Goal: Transaction & Acquisition: Purchase product/service

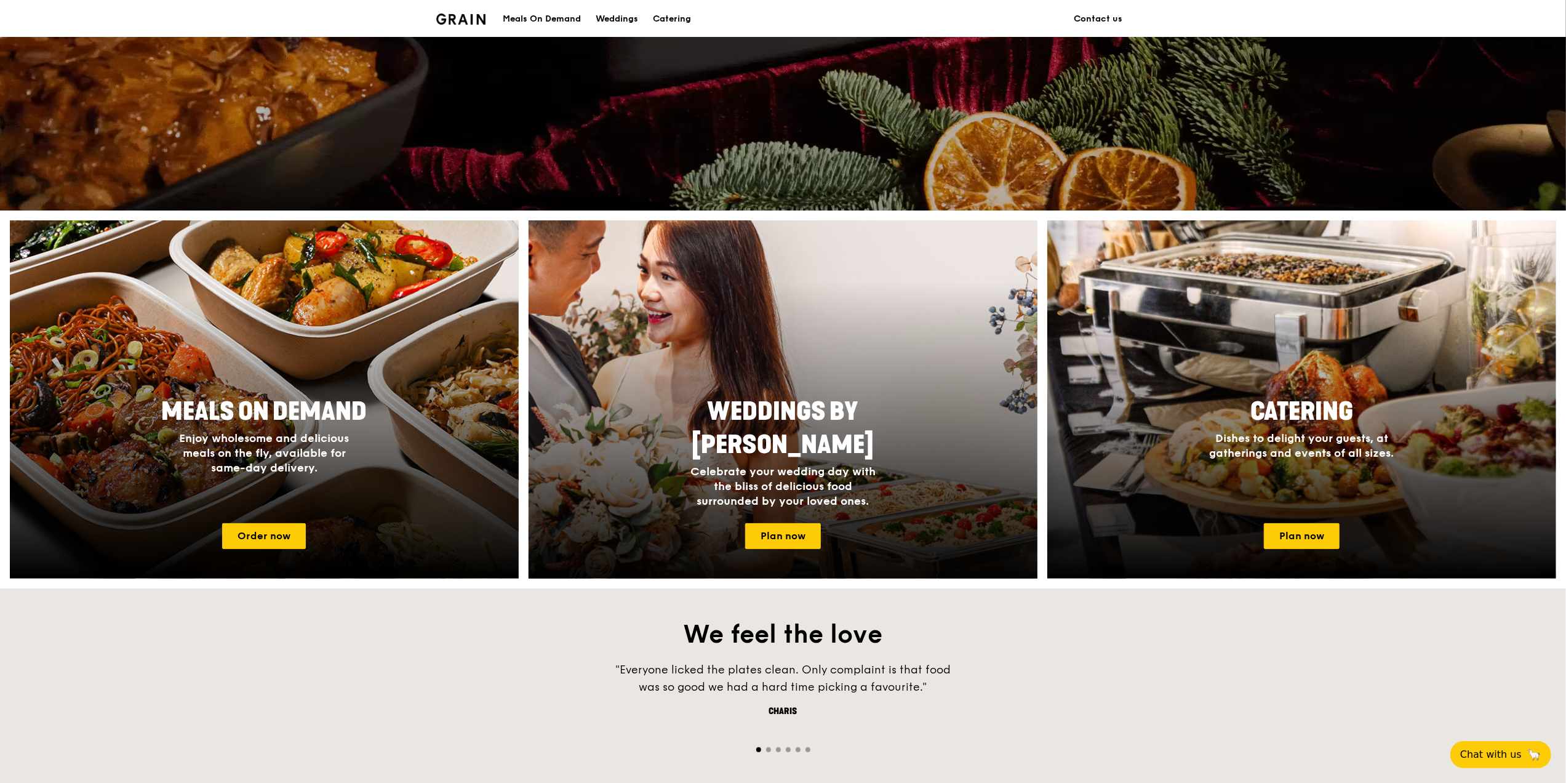
scroll to position [410, 0]
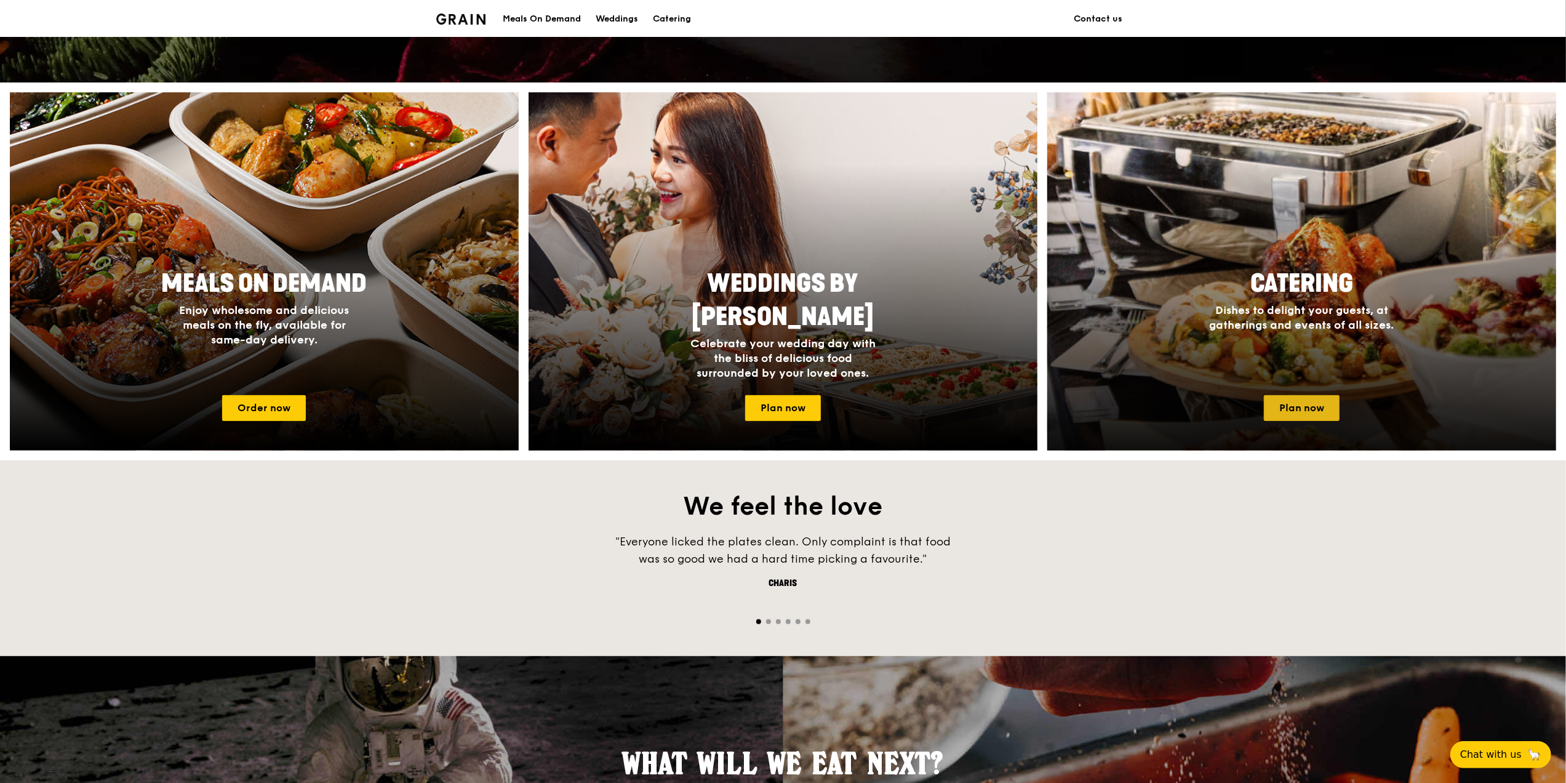
click at [1278, 402] on link "Plan now" at bounding box center [1302, 408] width 76 height 26
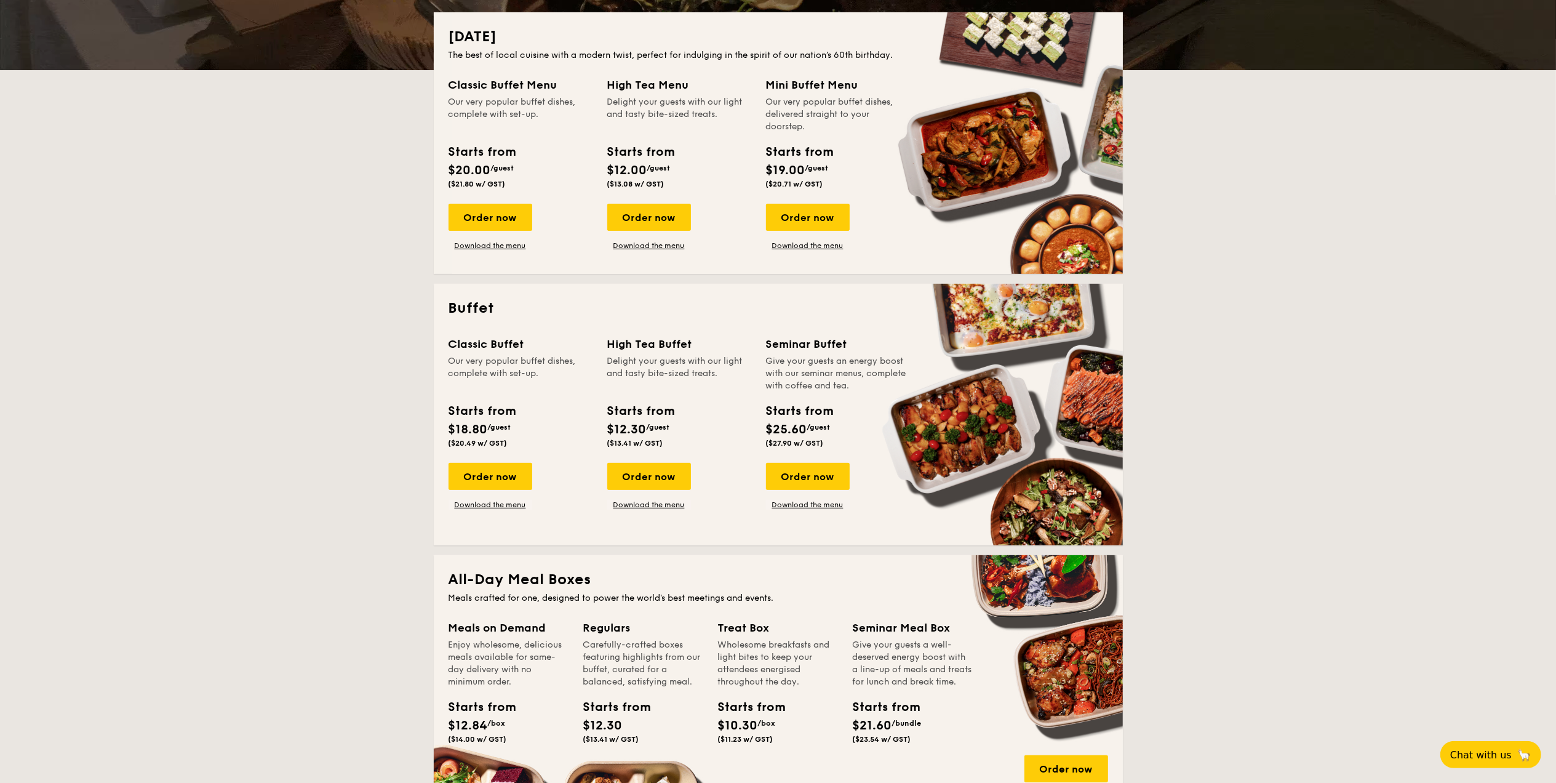
scroll to position [246, 0]
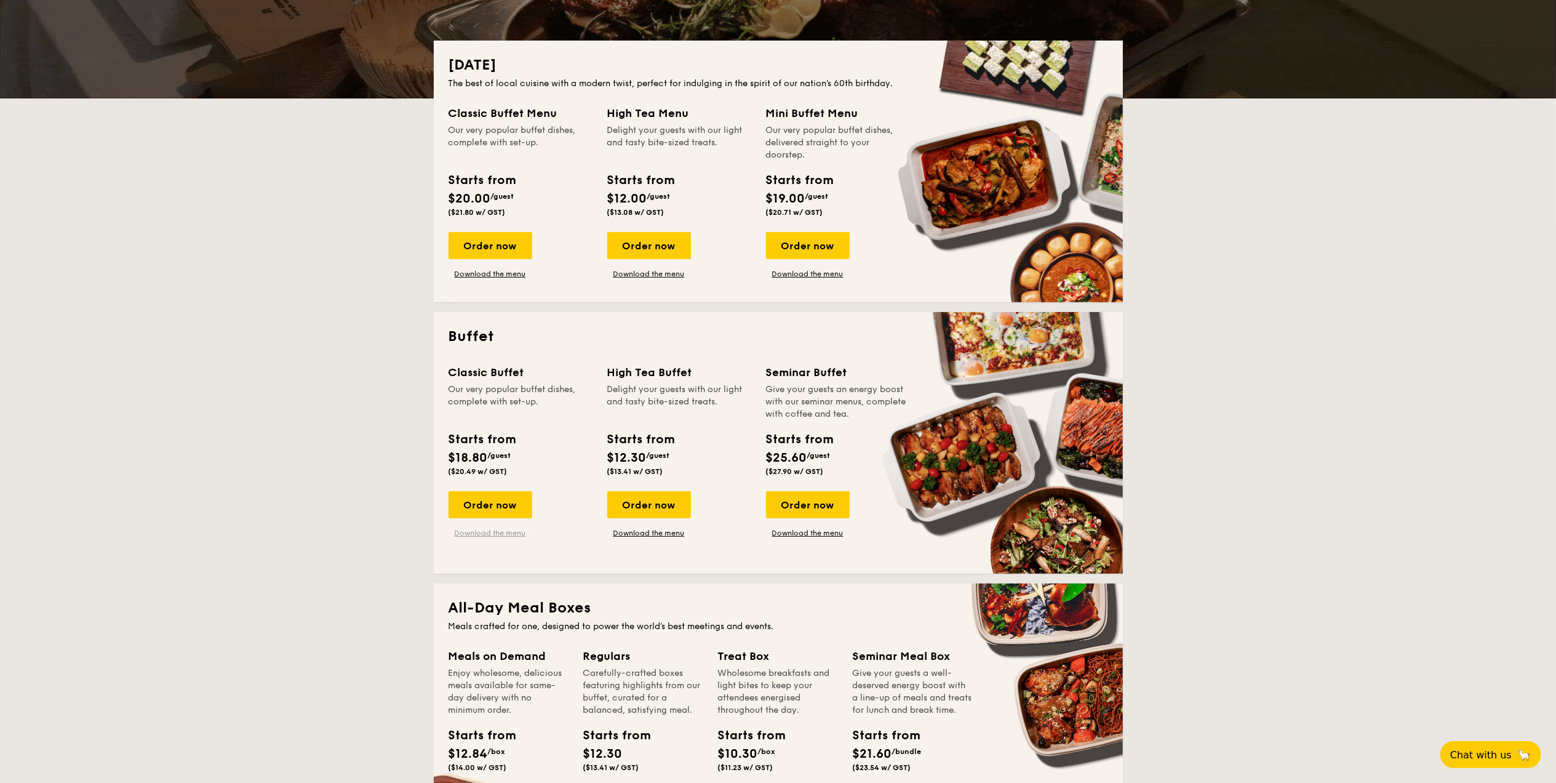
click at [475, 530] on link "Download the menu" at bounding box center [491, 533] width 84 height 10
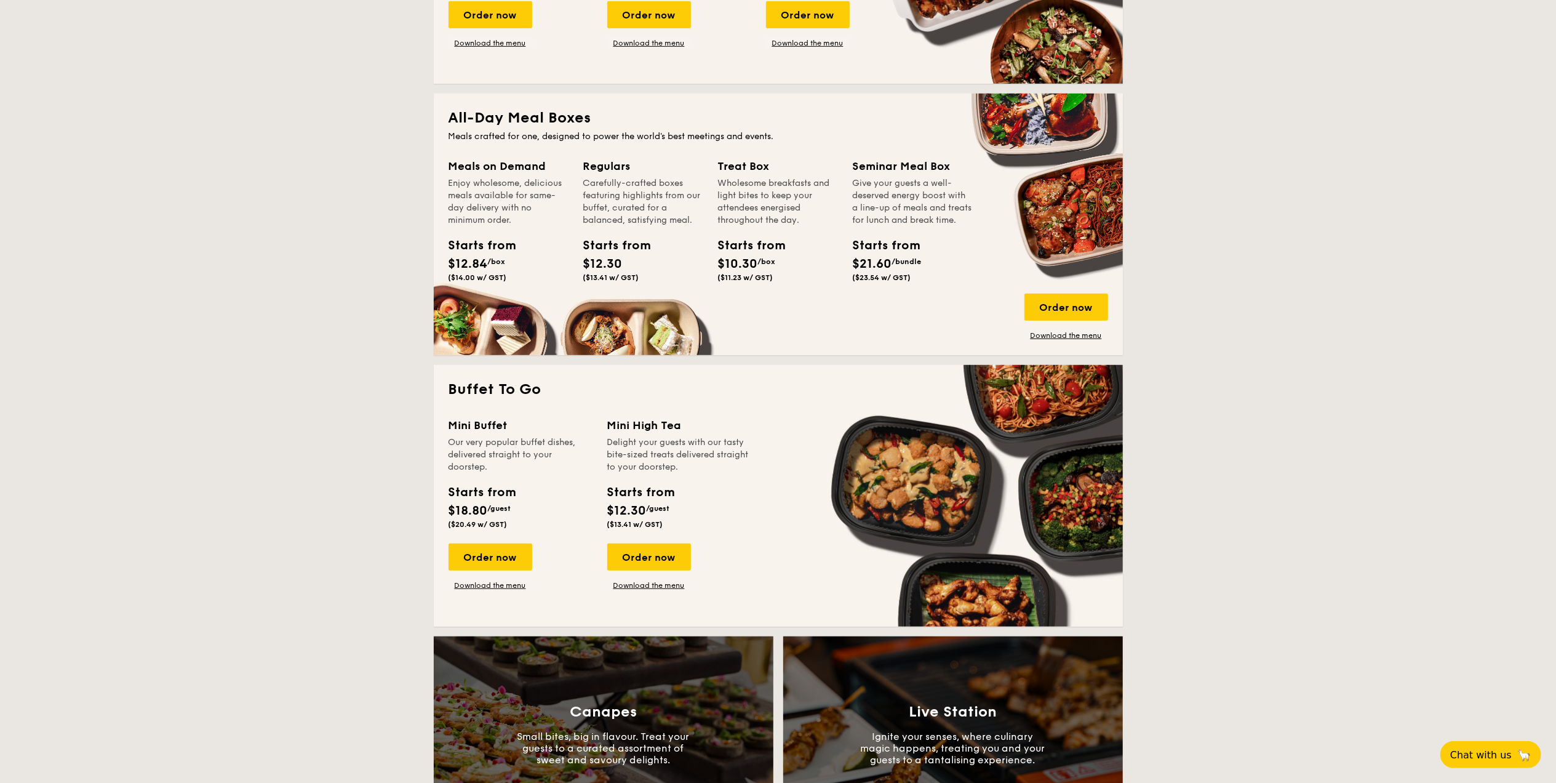
scroll to position [738, 0]
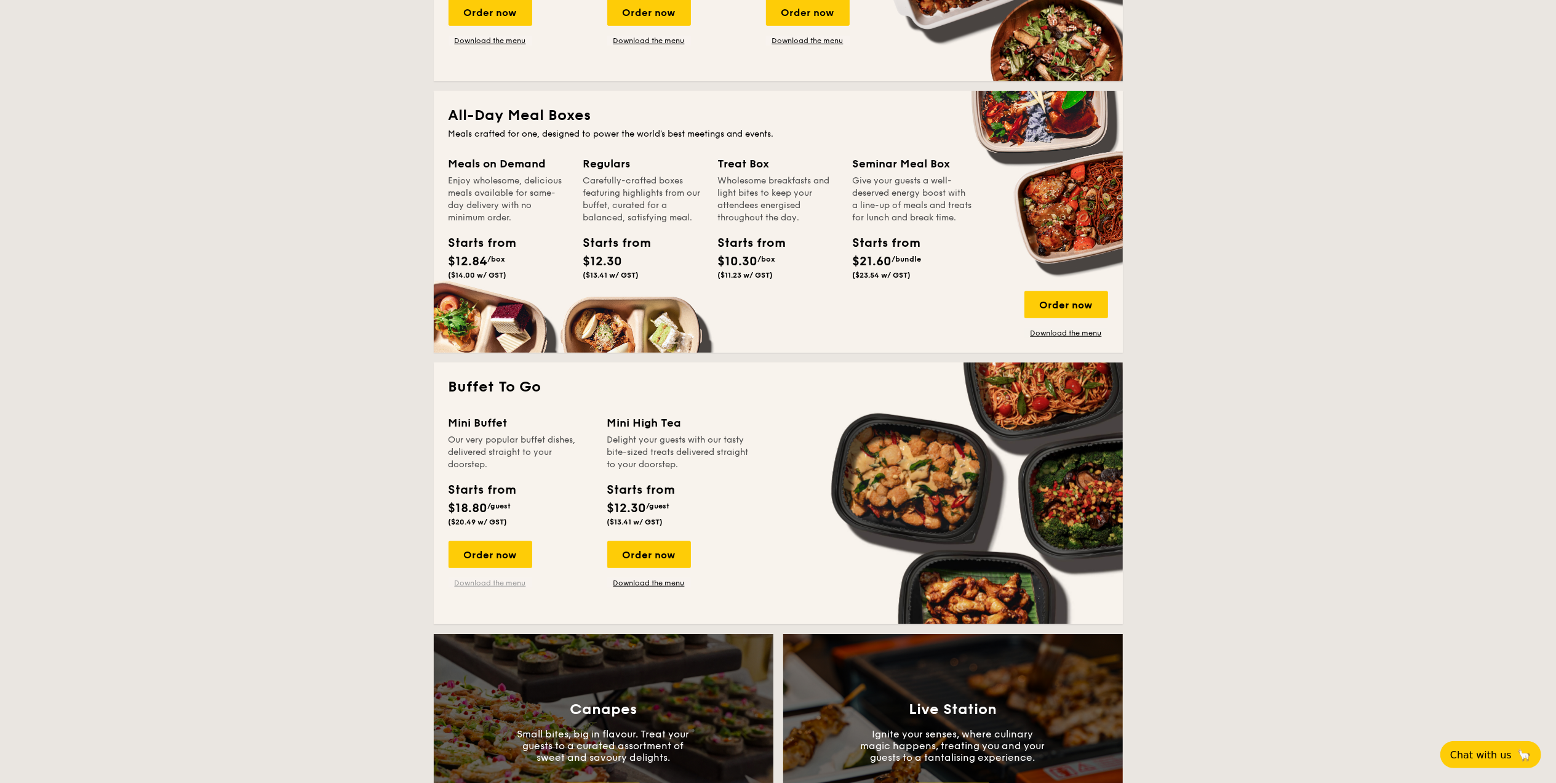
click at [495, 583] on link "Download the menu" at bounding box center [491, 583] width 84 height 10
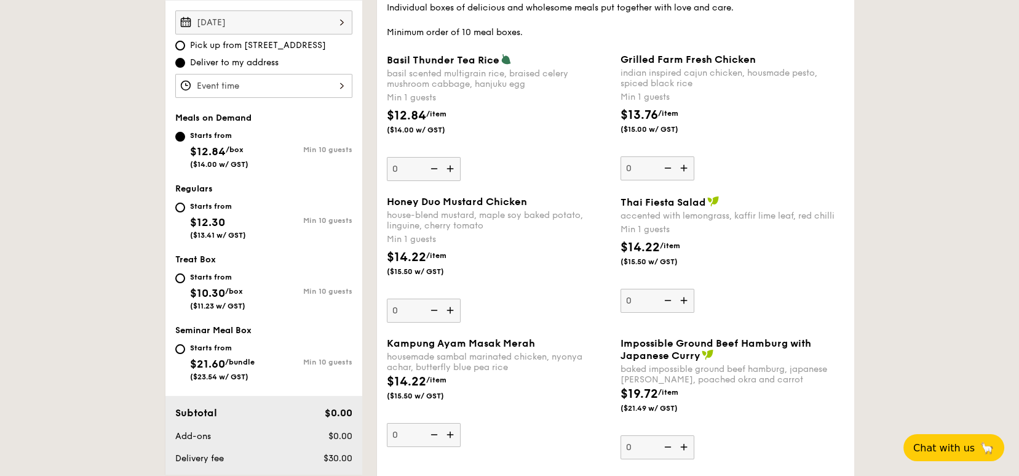
scroll to position [246, 0]
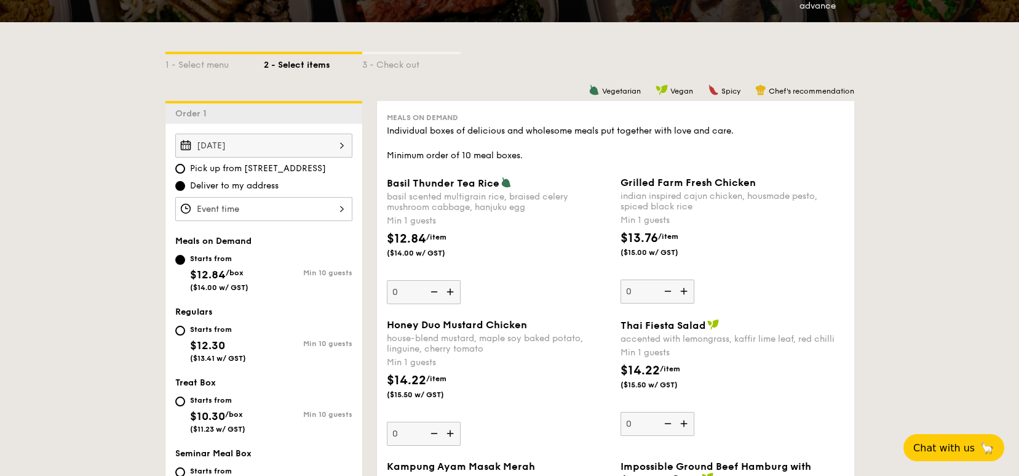
click at [418, 235] on span "$12.84" at bounding box center [406, 238] width 39 height 15
click at [418, 280] on input "0" at bounding box center [424, 292] width 74 height 24
drag, startPoint x: 424, startPoint y: 238, endPoint x: 393, endPoint y: 240, distance: 30.8
click at [393, 240] on span "$12.84" at bounding box center [406, 238] width 39 height 15
copy span "12.84"
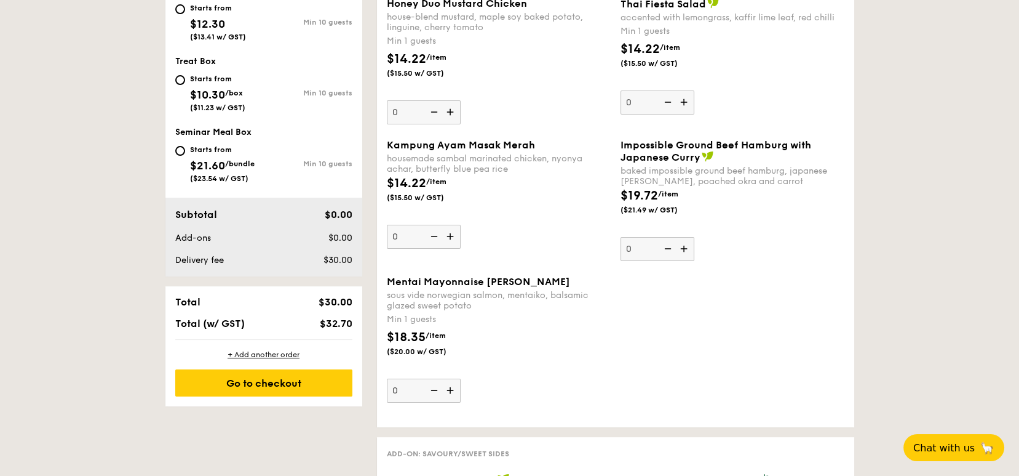
scroll to position [574, 0]
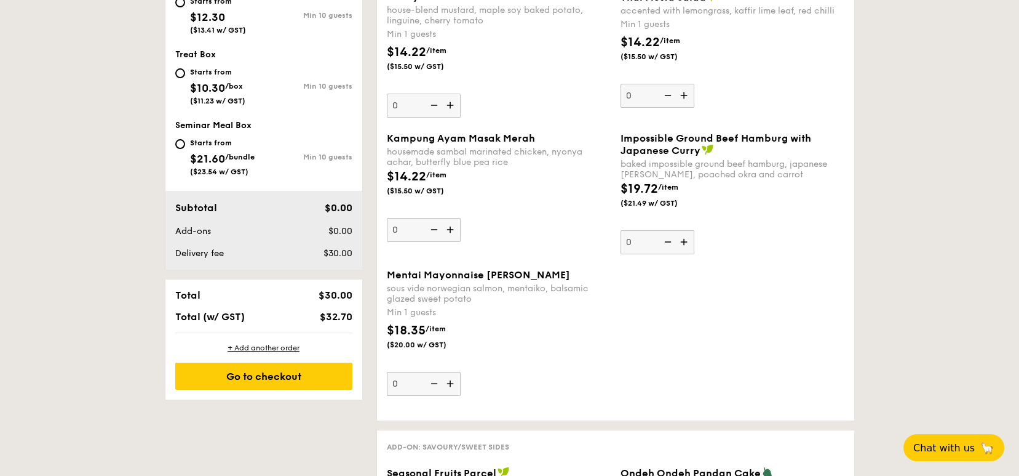
click at [548, 349] on div "$18.35 /item ($20.00 w/ GST)" at bounding box center [499, 342] width 234 height 43
click at [461, 372] on input "0" at bounding box center [424, 384] width 74 height 24
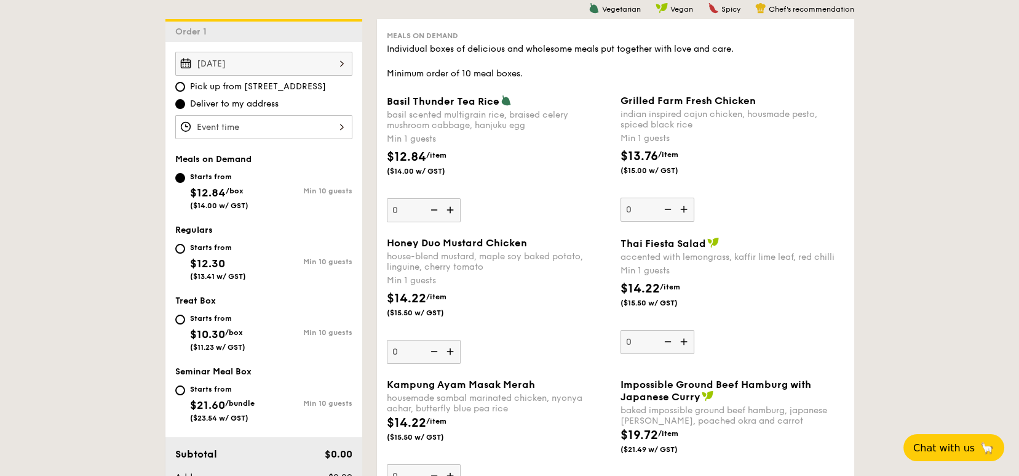
scroll to position [714, 0]
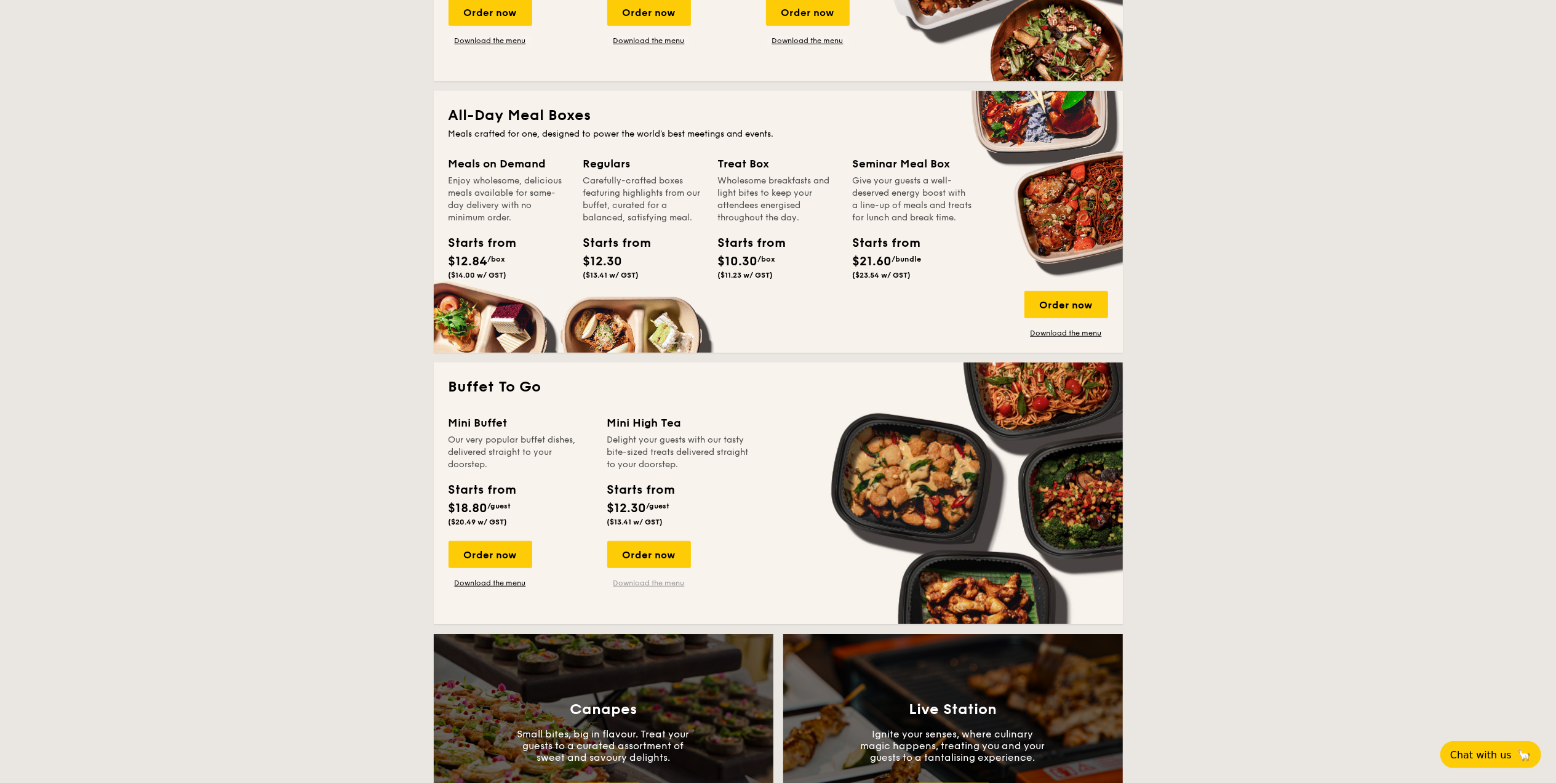
click at [655, 581] on link "Download the menu" at bounding box center [649, 583] width 84 height 10
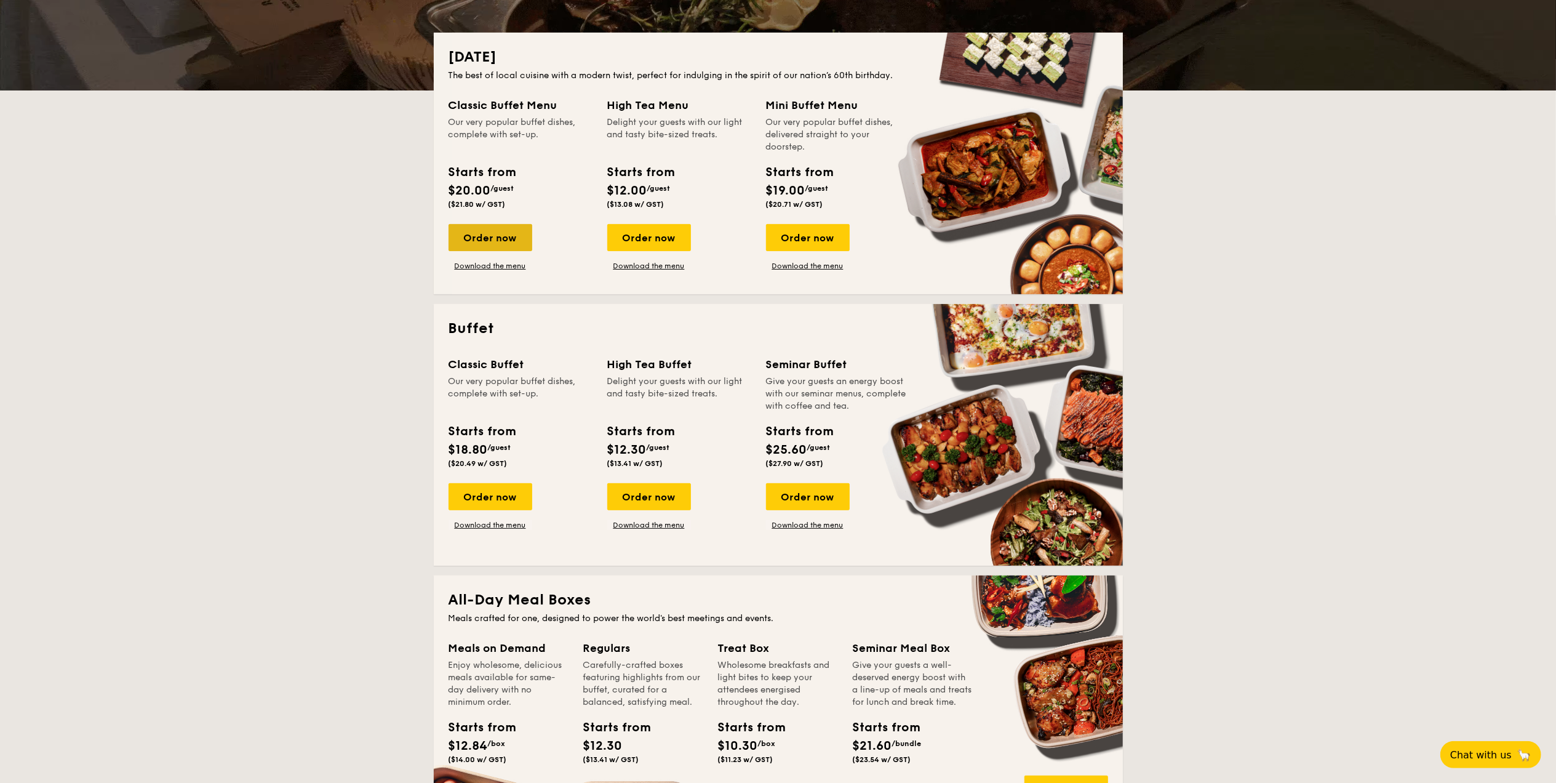
scroll to position [246, 0]
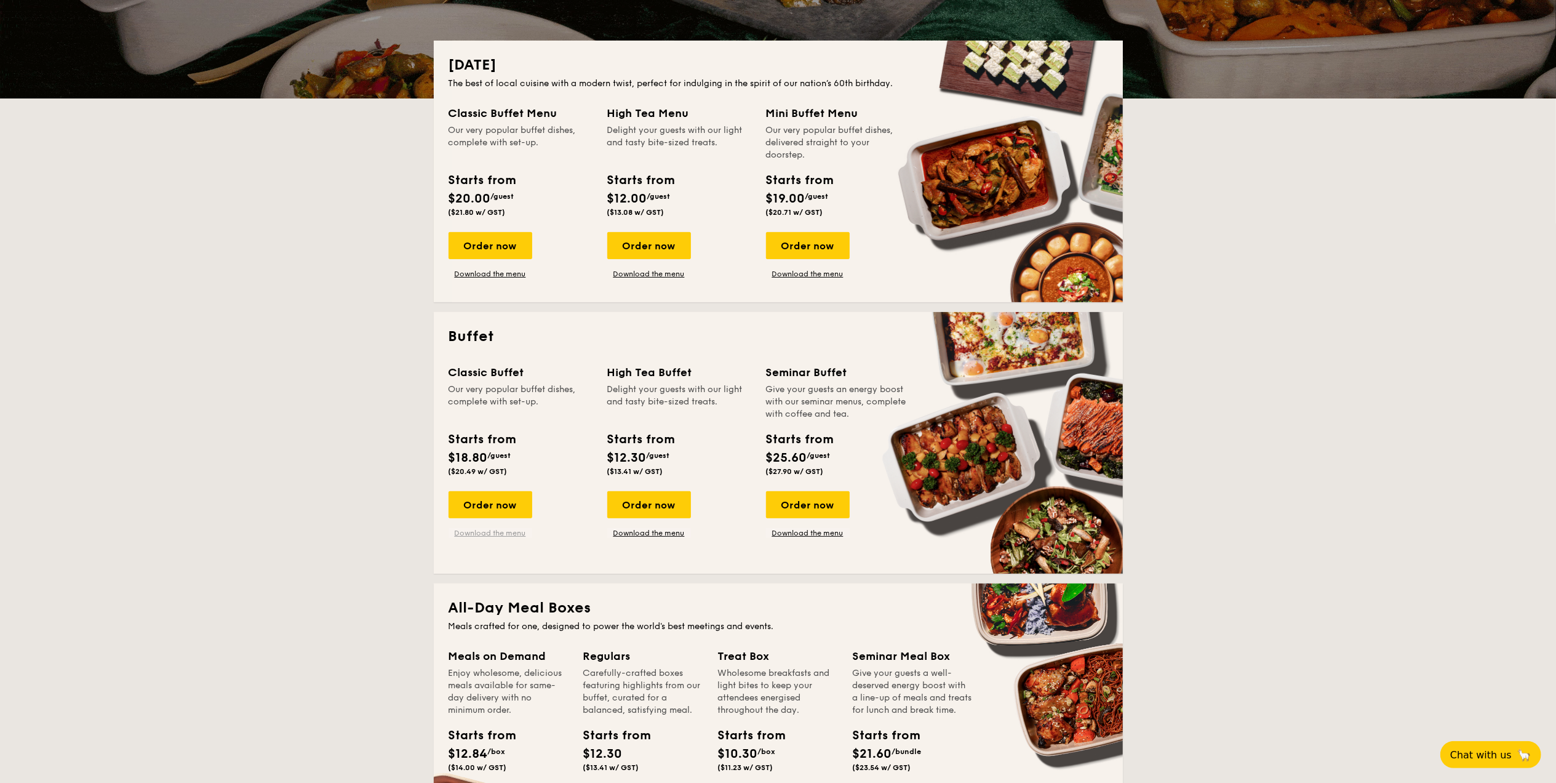
click at [505, 532] on link "Download the menu" at bounding box center [491, 533] width 84 height 10
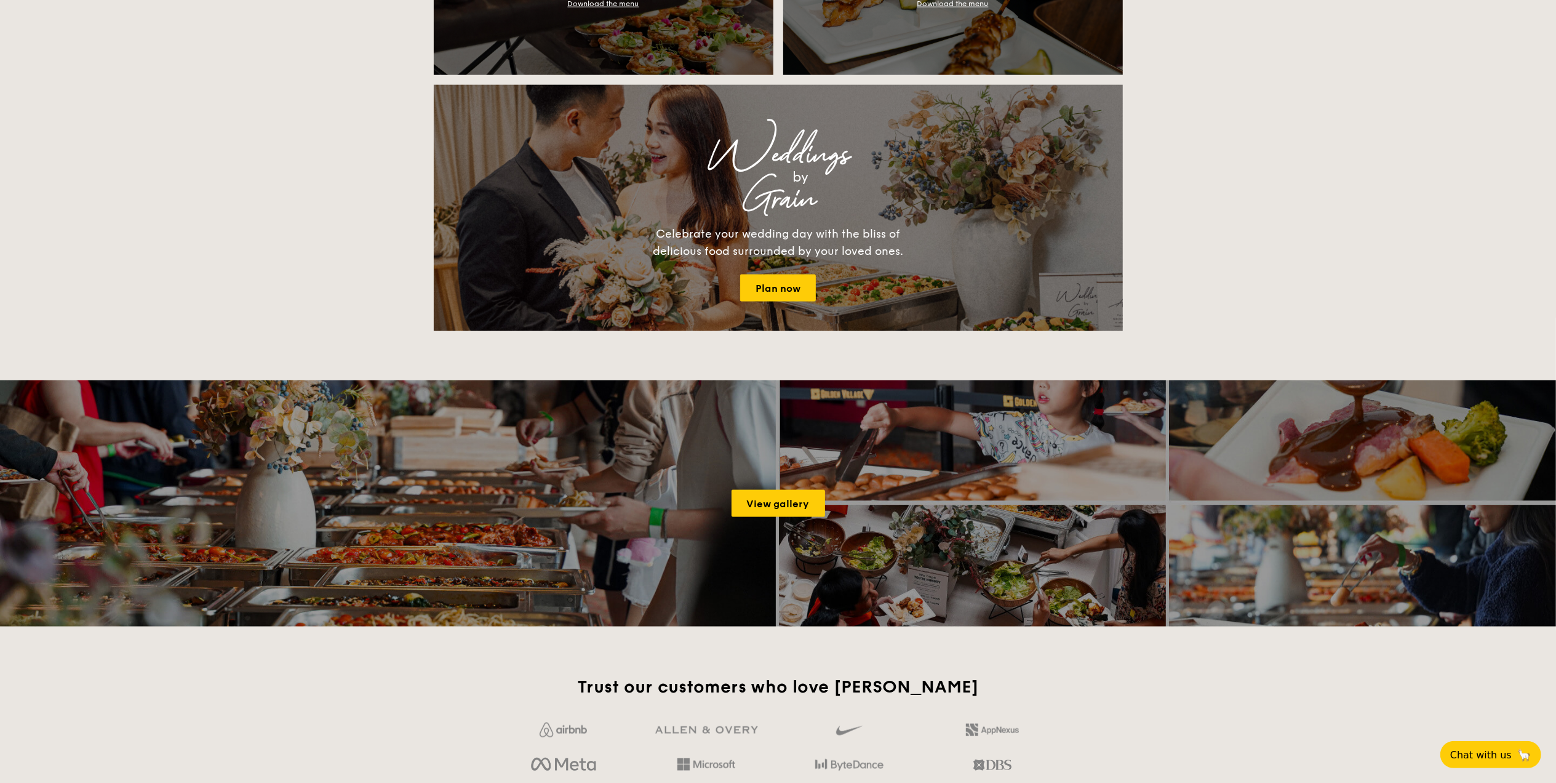
scroll to position [1066, 0]
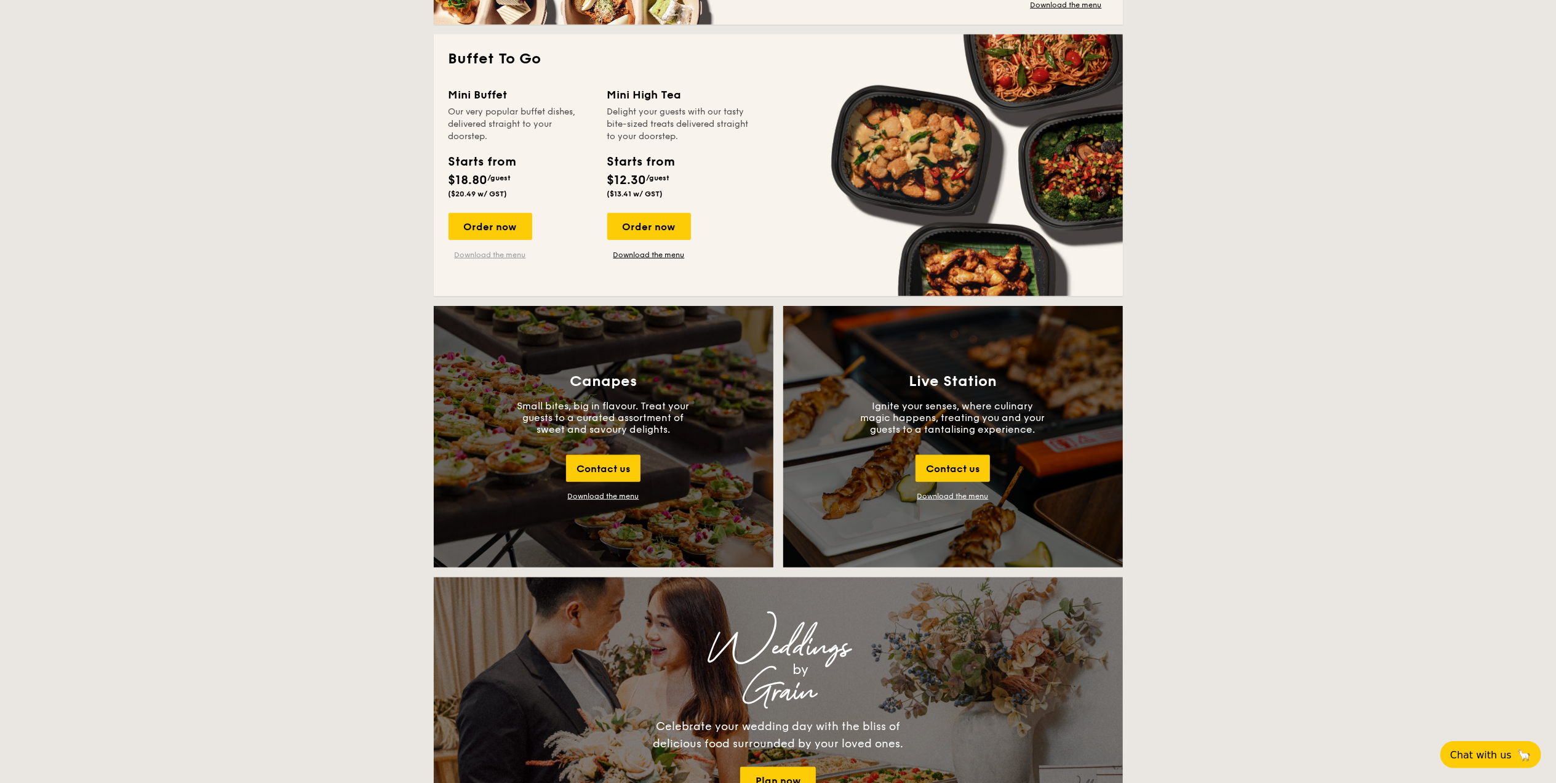
click at [486, 254] on link "Download the menu" at bounding box center [491, 255] width 84 height 10
